Goal: Find specific page/section

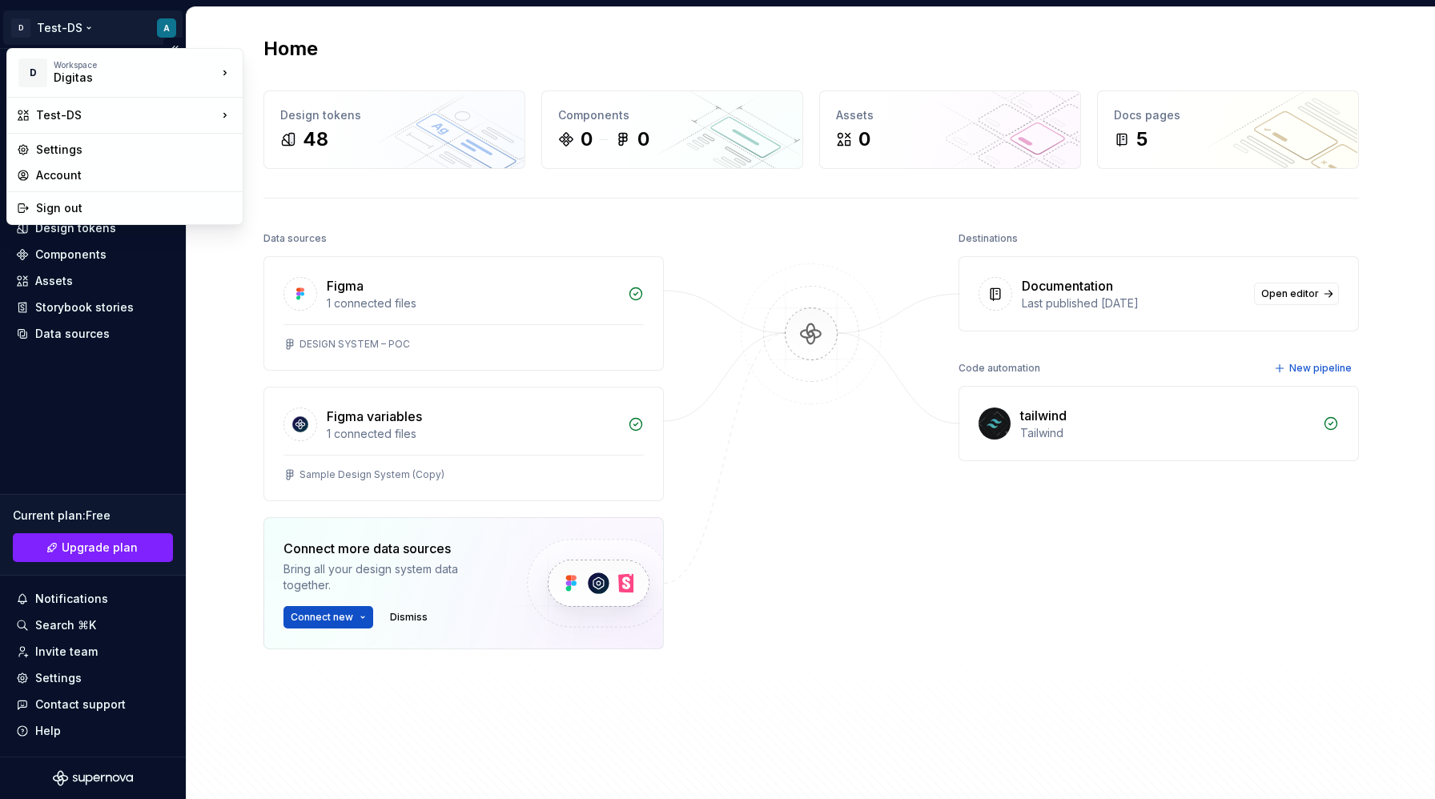
click at [72, 31] on html "D Test-DS A Home Documentation Analytics Code automation Design system data Des…" at bounding box center [717, 399] width 1435 height 799
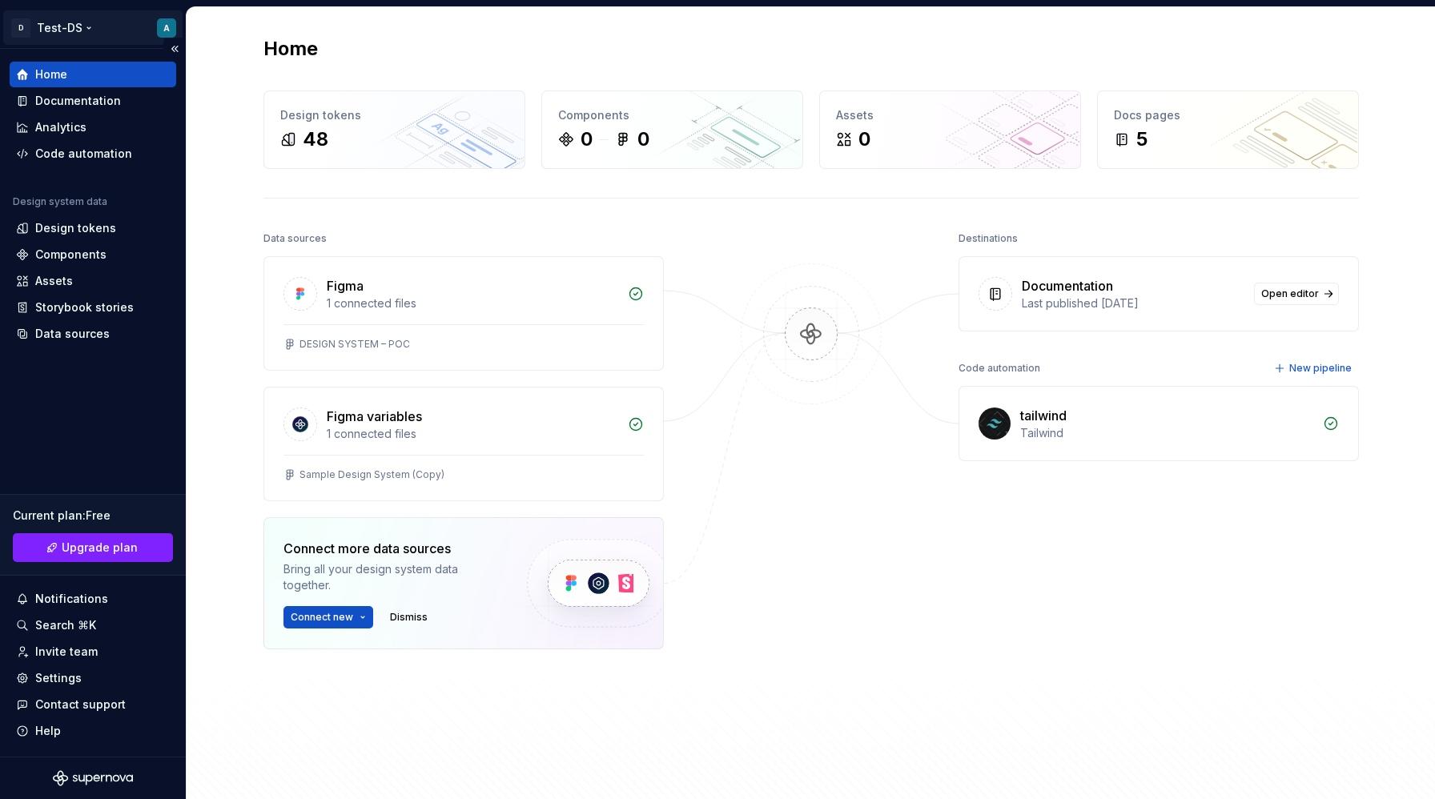
click at [72, 31] on html "D Test-DS A Home Documentation Analytics Code automation Design system data Des…" at bounding box center [717, 399] width 1435 height 799
click at [315, 140] on div "48" at bounding box center [316, 140] width 26 height 26
